Goal: Transaction & Acquisition: Purchase product/service

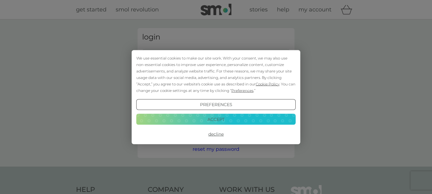
click at [176, 59] on div "We use essential cookies to make our site work. With your consent, we may also …" at bounding box center [216, 74] width 160 height 39
click at [229, 118] on button "Accept" at bounding box center [216, 119] width 160 height 11
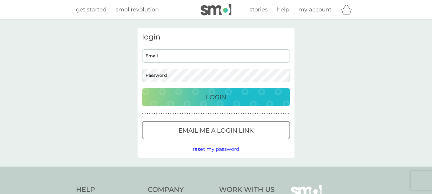
click at [169, 58] on input "Email" at bounding box center [216, 55] width 148 height 13
type input "[EMAIL_ADDRESS][DOMAIN_NAME]"
click at [142, 88] on button "Login" at bounding box center [216, 97] width 148 height 18
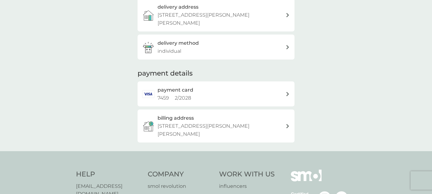
scroll to position [154, 0]
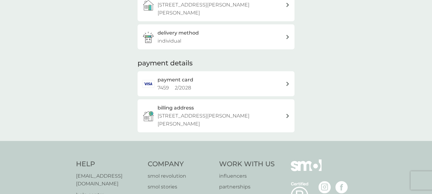
click at [230, 81] on div "payment card 7459 2 / 2028" at bounding box center [222, 84] width 128 height 16
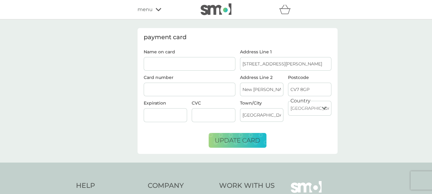
click at [176, 64] on input "Name on card" at bounding box center [190, 64] width 92 height 14
click at [180, 59] on input "Name on card" at bounding box center [190, 64] width 92 height 14
type input "[PERSON_NAME]"
click at [235, 137] on span "update card" at bounding box center [238, 139] width 46 height 7
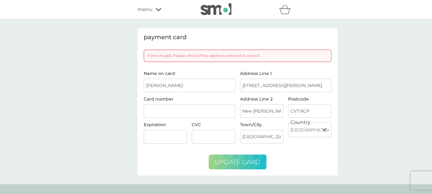
click at [309, 153] on form "Name on card [PERSON_NAME] Card number Expiration CVC Address Line [GEOGRAPHIC_…" at bounding box center [238, 120] width 188 height 98
click at [299, 85] on input "[STREET_ADDRESS][PERSON_NAME]" at bounding box center [286, 86] width 92 height 14
type input "[STREET_ADDRESS][PERSON_NAME]"
type input "[PERSON_NAME]"
drag, startPoint x: 242, startPoint y: 85, endPoint x: 307, endPoint y: 85, distance: 65.6
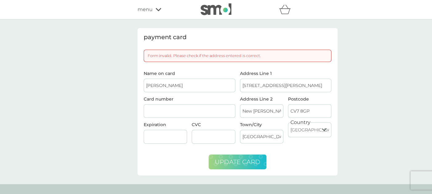
click at [307, 85] on input "[STREET_ADDRESS][PERSON_NAME]" at bounding box center [286, 86] width 92 height 14
type input "[STREET_ADDRESS][PERSON_NAME]"
type input "New [PERSON_NAME]"
type input "CV7 8GP"
type input "[GEOGRAPHIC_DATA]"
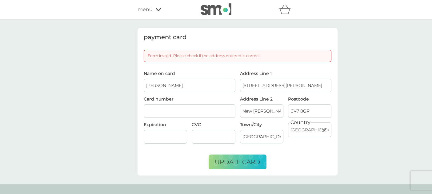
click at [230, 159] on span "update card" at bounding box center [238, 161] width 46 height 7
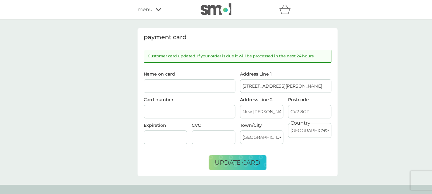
click at [160, 8] on icon at bounding box center [159, 9] width 6 height 3
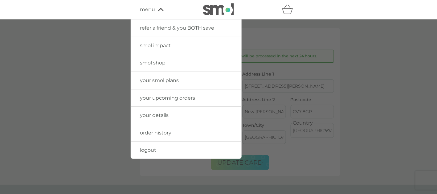
click at [164, 77] on span "your smol plans" at bounding box center [159, 80] width 39 height 6
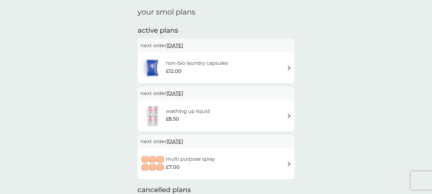
scroll to position [30, 0]
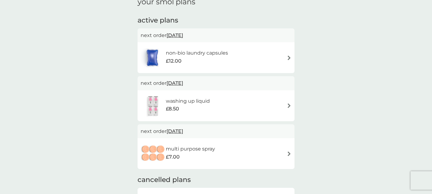
click at [182, 97] on h6 "washing up liquid" at bounding box center [188, 101] width 44 height 8
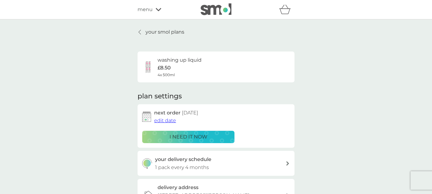
scroll to position [31, 0]
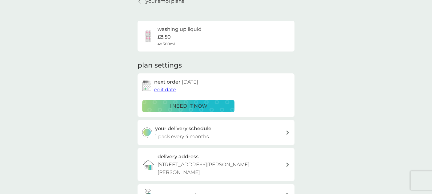
click at [187, 133] on p "1 pack every 4 months" at bounding box center [182, 136] width 54 height 8
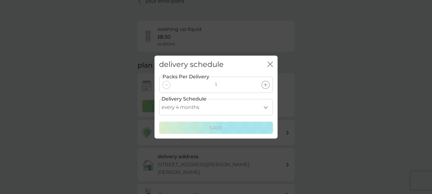
click at [188, 106] on select "every 1 month every 2 months every 3 months every 4 months every 5 months every…" at bounding box center [216, 107] width 114 height 16
select select "6"
click at [159, 99] on select "every 1 month every 2 months every 3 months every 4 months every 5 months every…" at bounding box center [216, 107] width 114 height 16
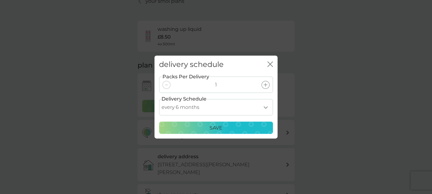
click at [218, 124] on p "Save" at bounding box center [216, 128] width 13 height 8
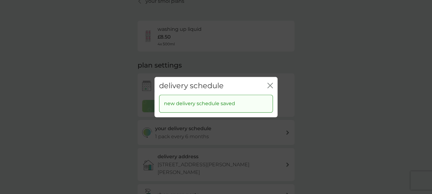
click at [268, 86] on icon "close" at bounding box center [271, 86] width 6 height 6
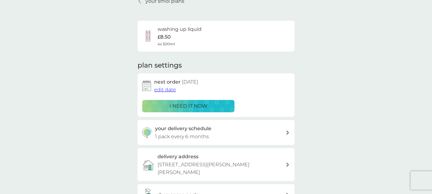
click at [159, 89] on span "edit date" at bounding box center [165, 90] width 22 height 6
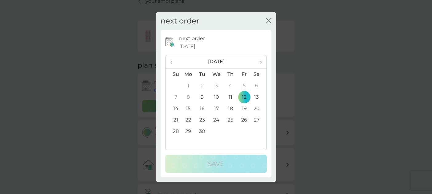
click at [262, 61] on th "›" at bounding box center [258, 61] width 15 height 13
click at [215, 107] on td "12" at bounding box center [216, 108] width 14 height 11
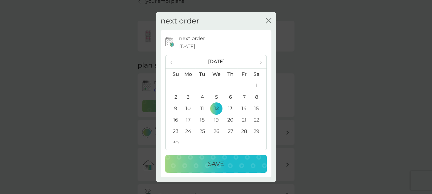
click at [218, 165] on p "Save" at bounding box center [216, 164] width 16 height 10
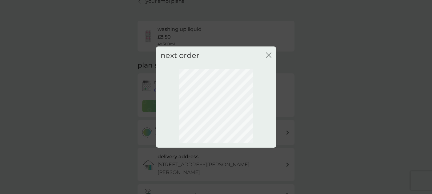
click at [269, 55] on icon "close" at bounding box center [270, 54] width 2 height 5
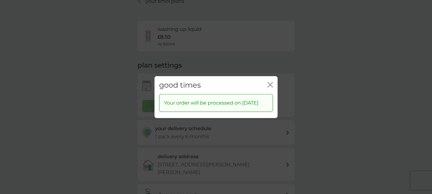
click at [270, 82] on icon "close" at bounding box center [271, 85] width 6 height 6
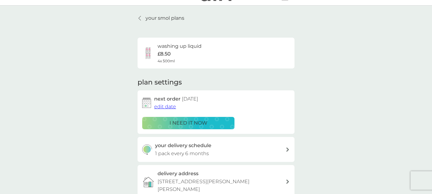
scroll to position [0, 0]
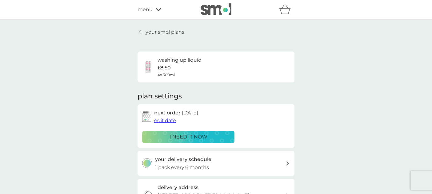
click at [167, 30] on p "your smol plans" at bounding box center [165, 32] width 39 height 8
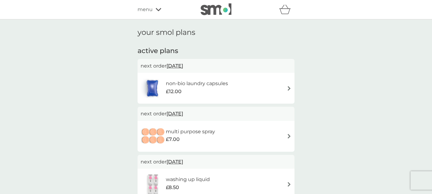
click at [180, 112] on span "[DATE]" at bounding box center [175, 113] width 17 height 12
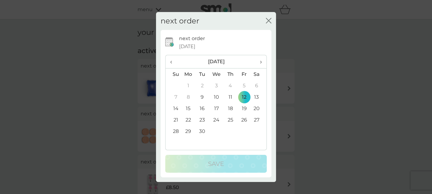
click at [259, 60] on span "›" at bounding box center [259, 61] width 6 height 13
click at [213, 105] on td "12" at bounding box center [216, 108] width 14 height 11
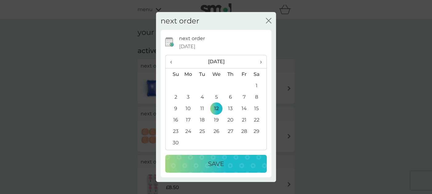
click at [221, 163] on p "Save" at bounding box center [216, 164] width 16 height 10
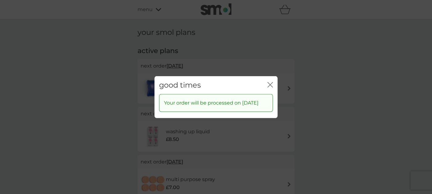
click at [270, 82] on icon "close" at bounding box center [271, 85] width 6 height 6
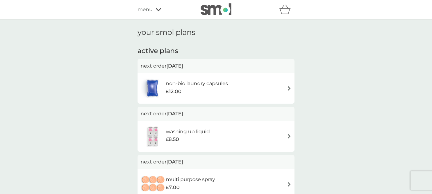
click at [289, 134] on img at bounding box center [289, 136] width 5 height 5
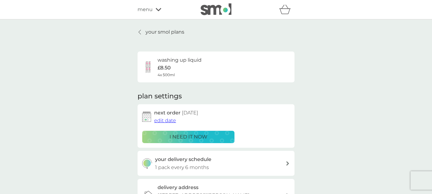
click at [166, 33] on p "your smol plans" at bounding box center [165, 32] width 39 height 8
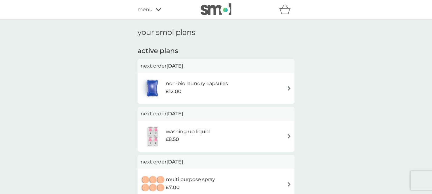
click at [158, 9] on icon at bounding box center [159, 10] width 6 height 4
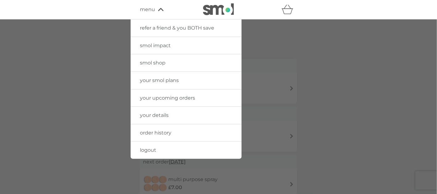
click at [166, 61] on link "smol shop" at bounding box center [186, 62] width 111 height 17
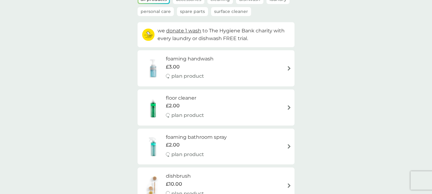
scroll to position [62, 0]
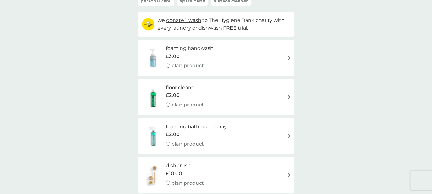
click at [202, 47] on h6 "foaming handwash" at bounding box center [190, 48] width 48 height 8
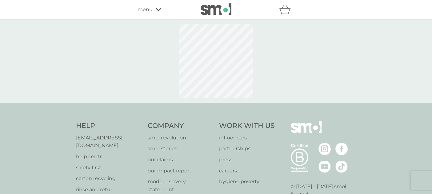
select select "119"
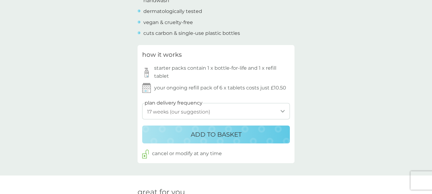
scroll to position [339, 0]
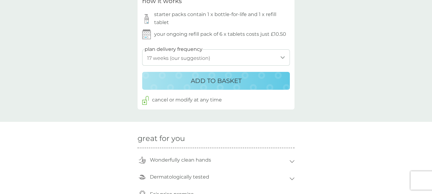
click at [230, 59] on select "1 week 2 weeks 3 weeks 4 weeks 5 weeks 6 weeks 7 weeks 8 weeks 9 weeks 10 weeks…" at bounding box center [216, 57] width 148 height 16
click at [142, 49] on select "1 week 2 weeks 3 weeks 4 weeks 5 weeks 6 weeks 7 weeks 8 weeks 9 weeks 10 weeks…" at bounding box center [216, 57] width 148 height 16
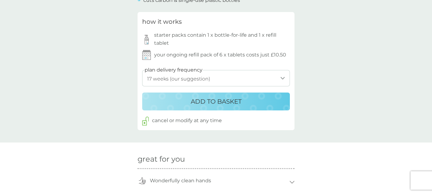
scroll to position [308, 0]
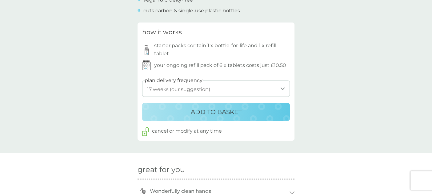
click at [221, 111] on p "ADD TO BASKET" at bounding box center [216, 112] width 51 height 10
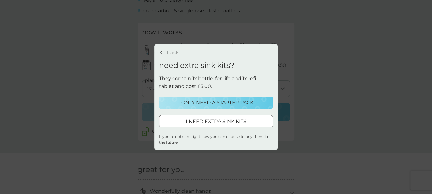
click at [217, 102] on p "I ONLY NEED A STARTER PACK" at bounding box center [216, 103] width 75 height 8
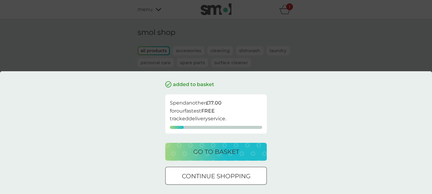
click at [224, 175] on div at bounding box center [223, 175] width 1 height 1
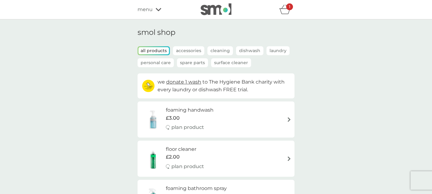
click at [194, 47] on p "Accessories" at bounding box center [188, 50] width 31 height 9
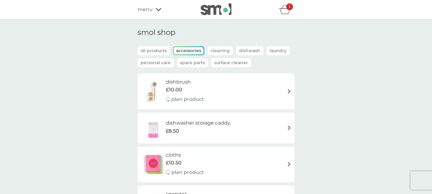
click at [197, 61] on p "Spare Parts" at bounding box center [192, 62] width 31 height 9
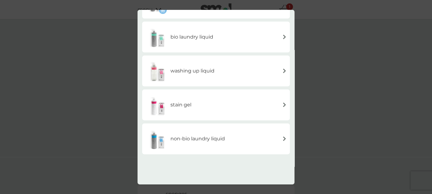
scroll to position [164, 0]
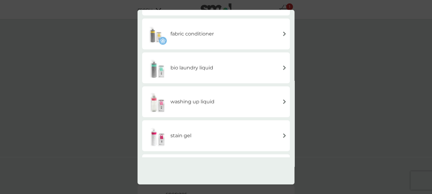
click at [282, 101] on img at bounding box center [284, 101] width 5 height 5
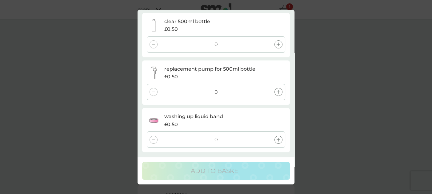
scroll to position [0, 0]
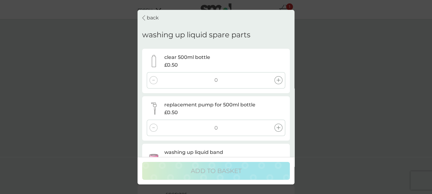
click at [148, 17] on p "back" at bounding box center [153, 18] width 12 height 8
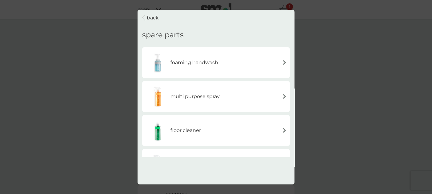
click at [148, 19] on p "back" at bounding box center [153, 18] width 12 height 8
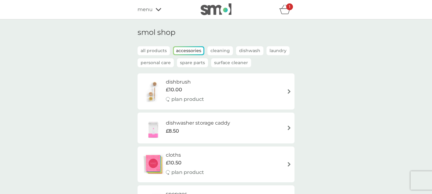
click at [184, 62] on p "Spare Parts" at bounding box center [192, 62] width 31 height 9
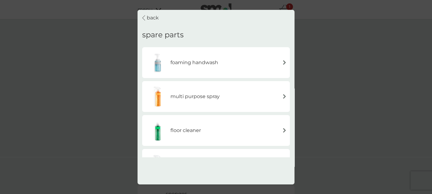
click at [151, 20] on p "back" at bounding box center [153, 18] width 12 height 8
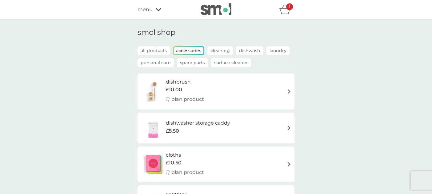
click at [155, 62] on p "Personal Care" at bounding box center [156, 62] width 36 height 9
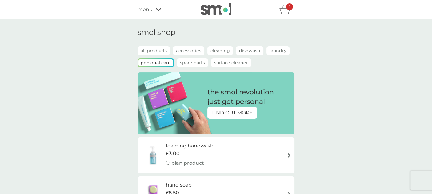
click at [198, 61] on p "Spare Parts" at bounding box center [192, 62] width 31 height 9
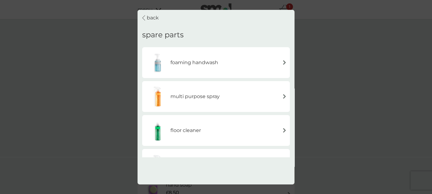
click at [157, 17] on p "back" at bounding box center [153, 18] width 12 height 8
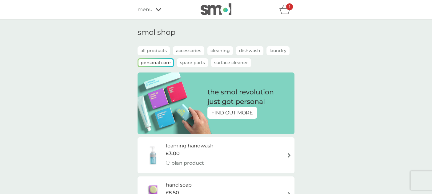
click at [223, 59] on p "Surface Cleaner" at bounding box center [231, 62] width 40 height 9
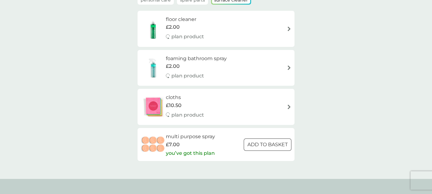
scroll to position [92, 0]
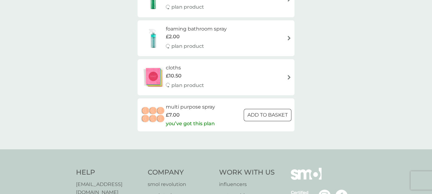
click at [170, 70] on h6 "cloths" at bounding box center [185, 68] width 38 height 8
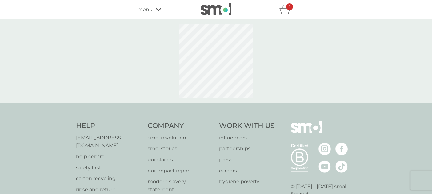
select select "91"
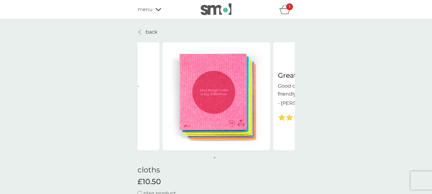
click at [287, 8] on div "1" at bounding box center [289, 6] width 7 height 7
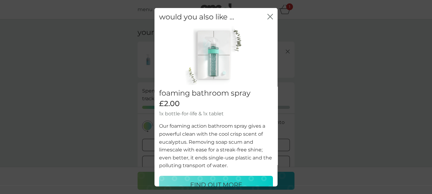
scroll to position [11, 0]
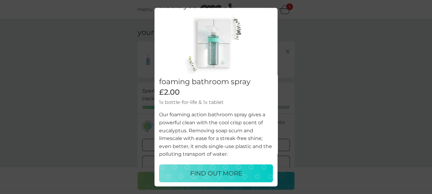
click at [228, 167] on button "FIND OUT MORE" at bounding box center [216, 173] width 114 height 18
select select "182"
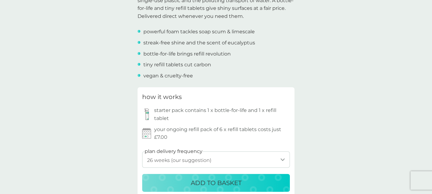
scroll to position [246, 0]
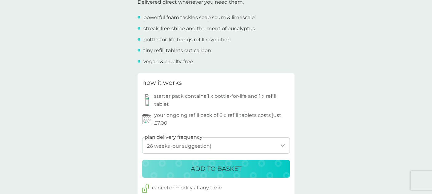
click at [222, 166] on p "ADD TO BASKET" at bounding box center [216, 169] width 51 height 10
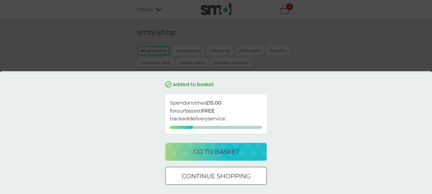
click at [226, 149] on p "go to basket" at bounding box center [216, 152] width 46 height 10
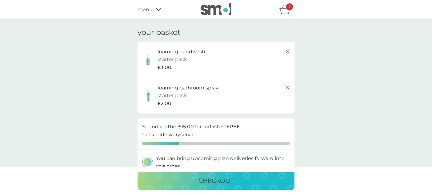
click at [281, 10] on icon "basket" at bounding box center [285, 12] width 10 height 6
click at [213, 178] on p "checkout" at bounding box center [216, 181] width 35 height 10
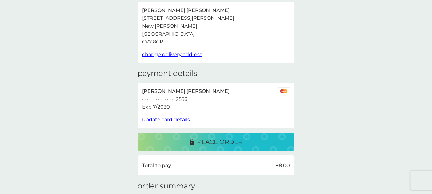
scroll to position [37, 0]
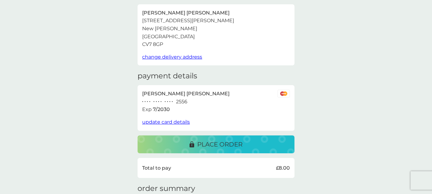
click at [220, 143] on p "place order" at bounding box center [219, 144] width 45 height 10
